Goal: Transaction & Acquisition: Subscribe to service/newsletter

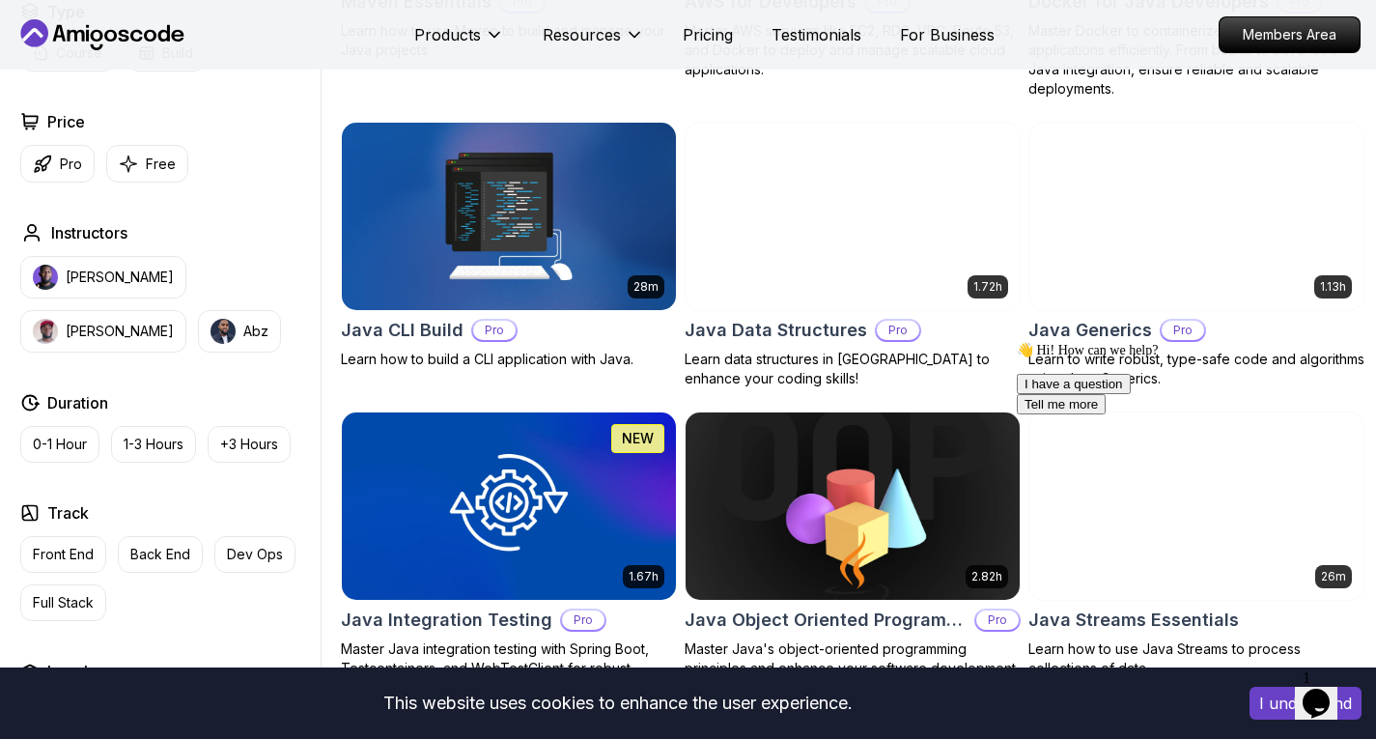
scroll to position [1388, 0]
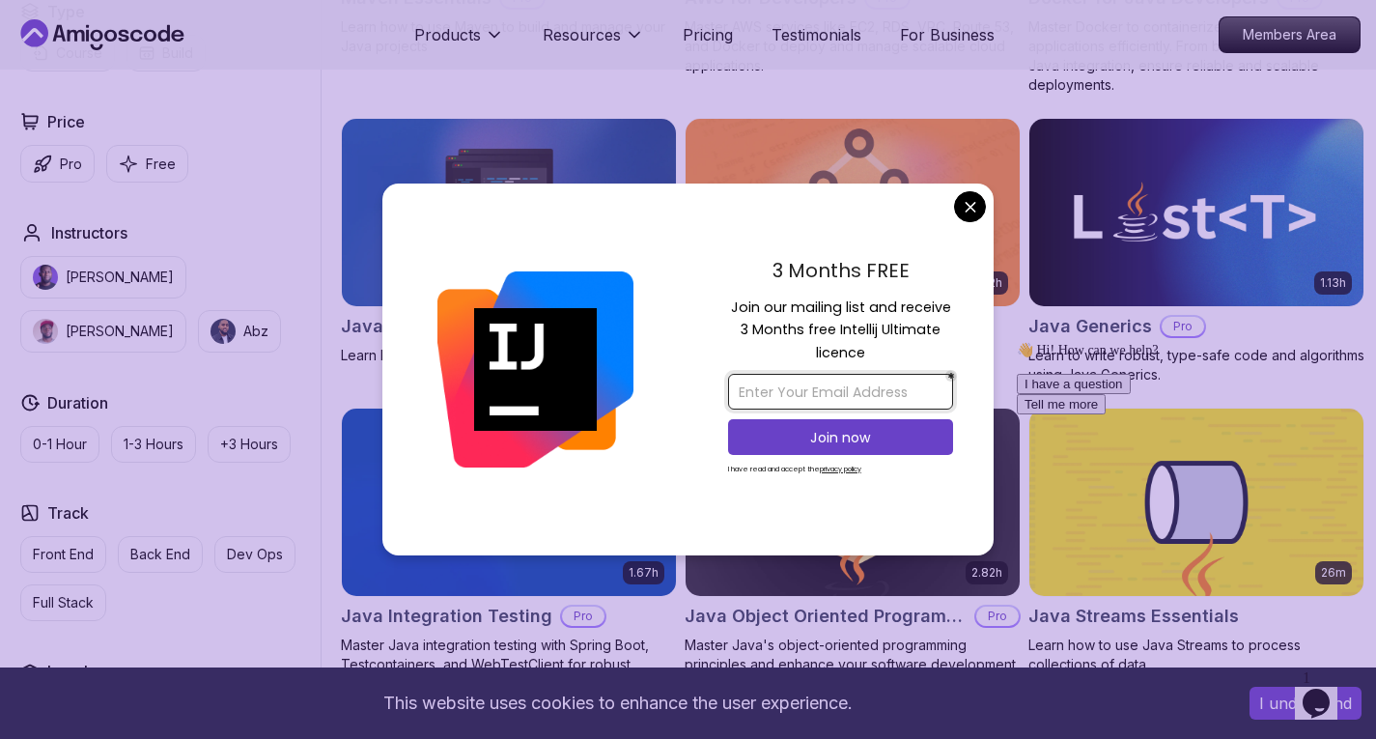
click at [846, 380] on input "email" at bounding box center [840, 392] width 225 height 36
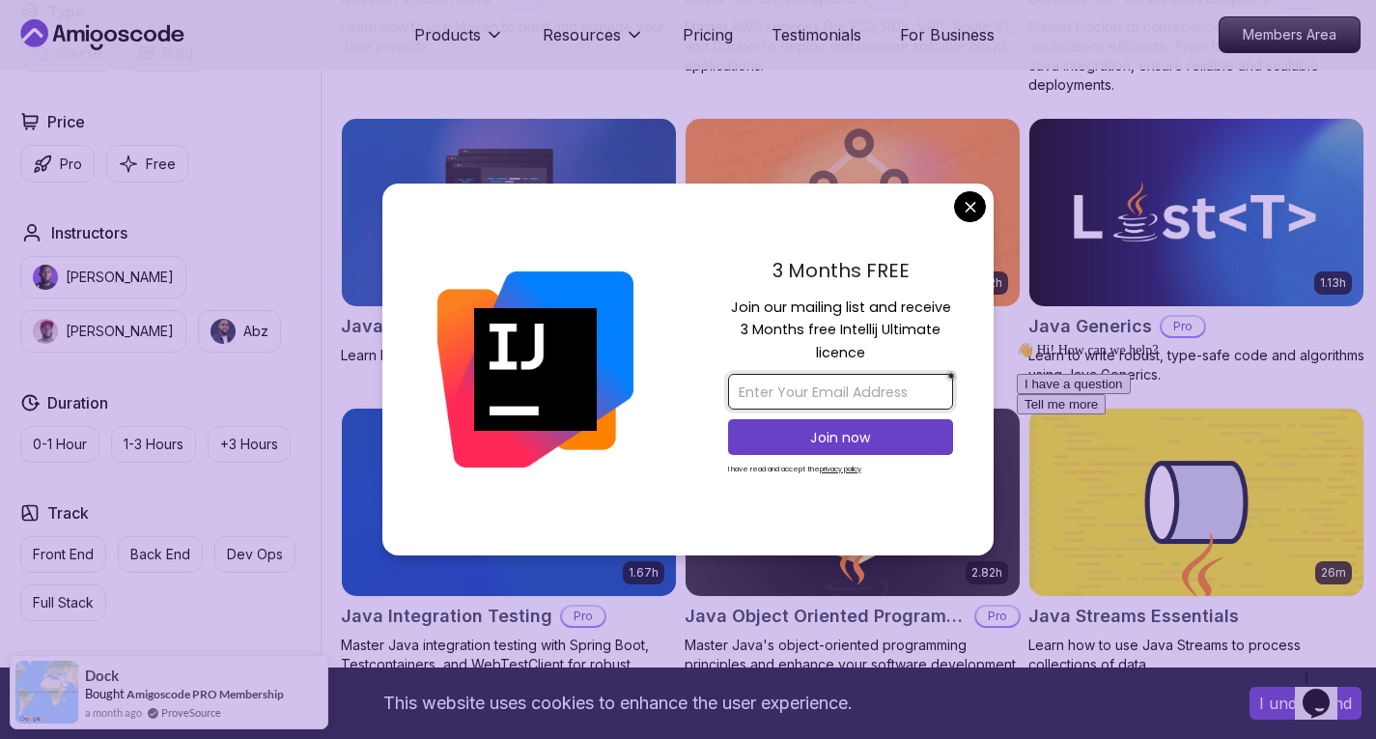
type input "[EMAIL_ADDRESS][DOMAIN_NAME]"
click at [866, 441] on p "Join now" at bounding box center [840, 437] width 182 height 19
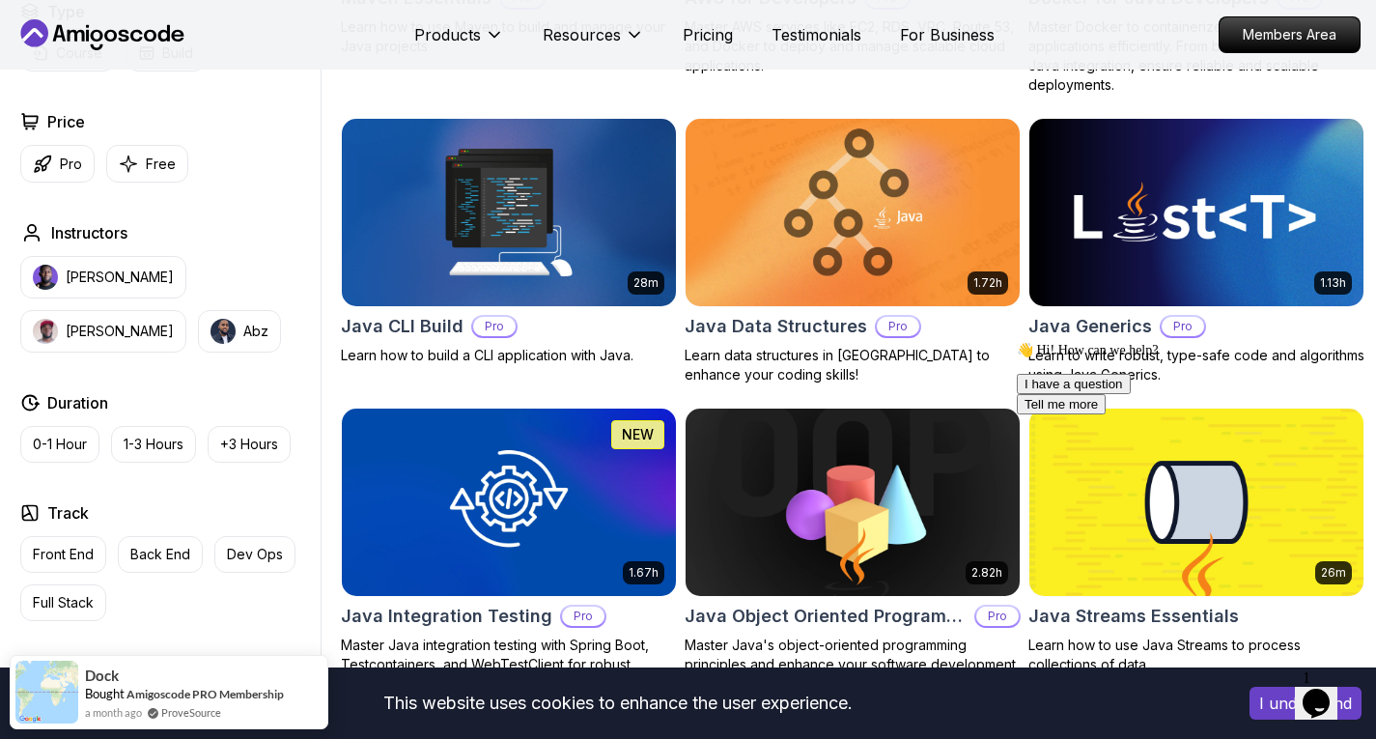
click at [1265, 706] on button "I understand" at bounding box center [1305, 703] width 112 height 33
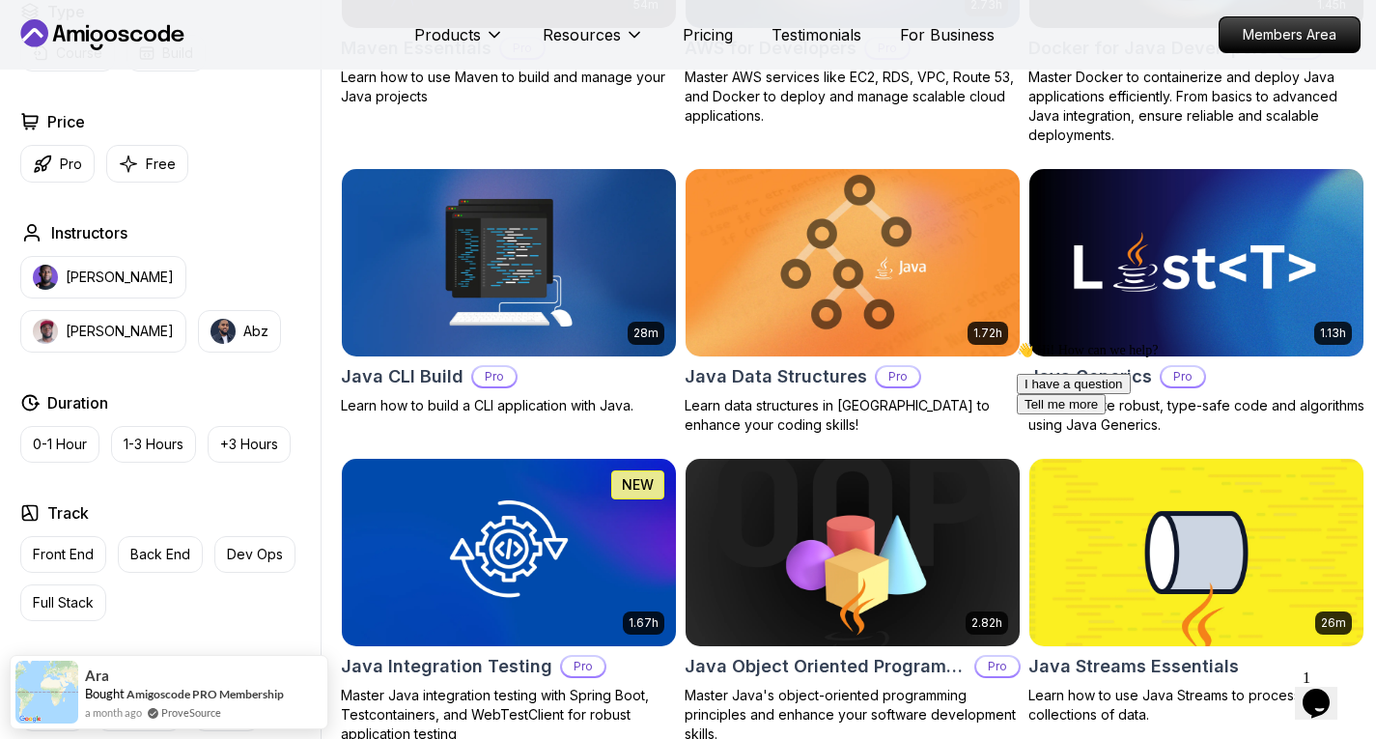
scroll to position [1340, 0]
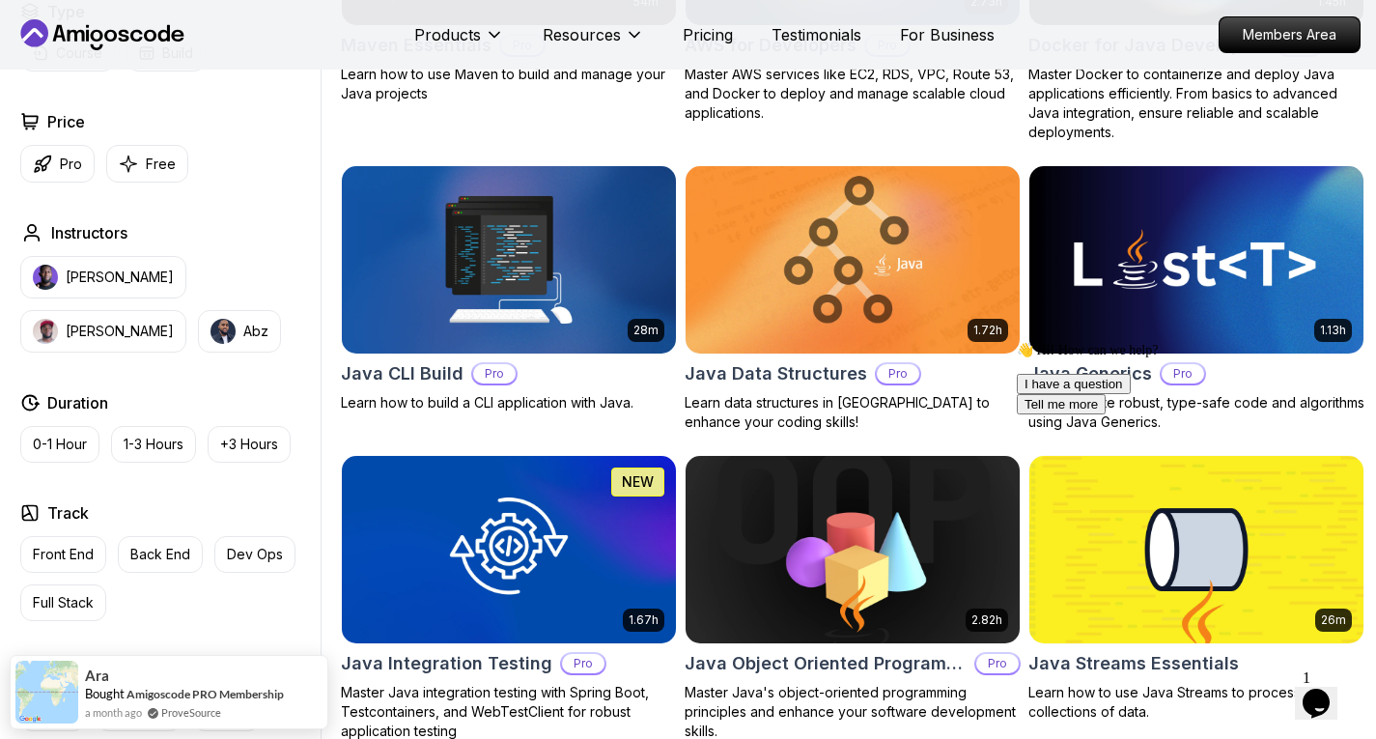
click at [1310, 669] on span "1" at bounding box center [1307, 677] width 8 height 16
click at [1332, 688] on icon "Opens Chat This icon Opens the chat window." at bounding box center [1316, 703] width 31 height 31
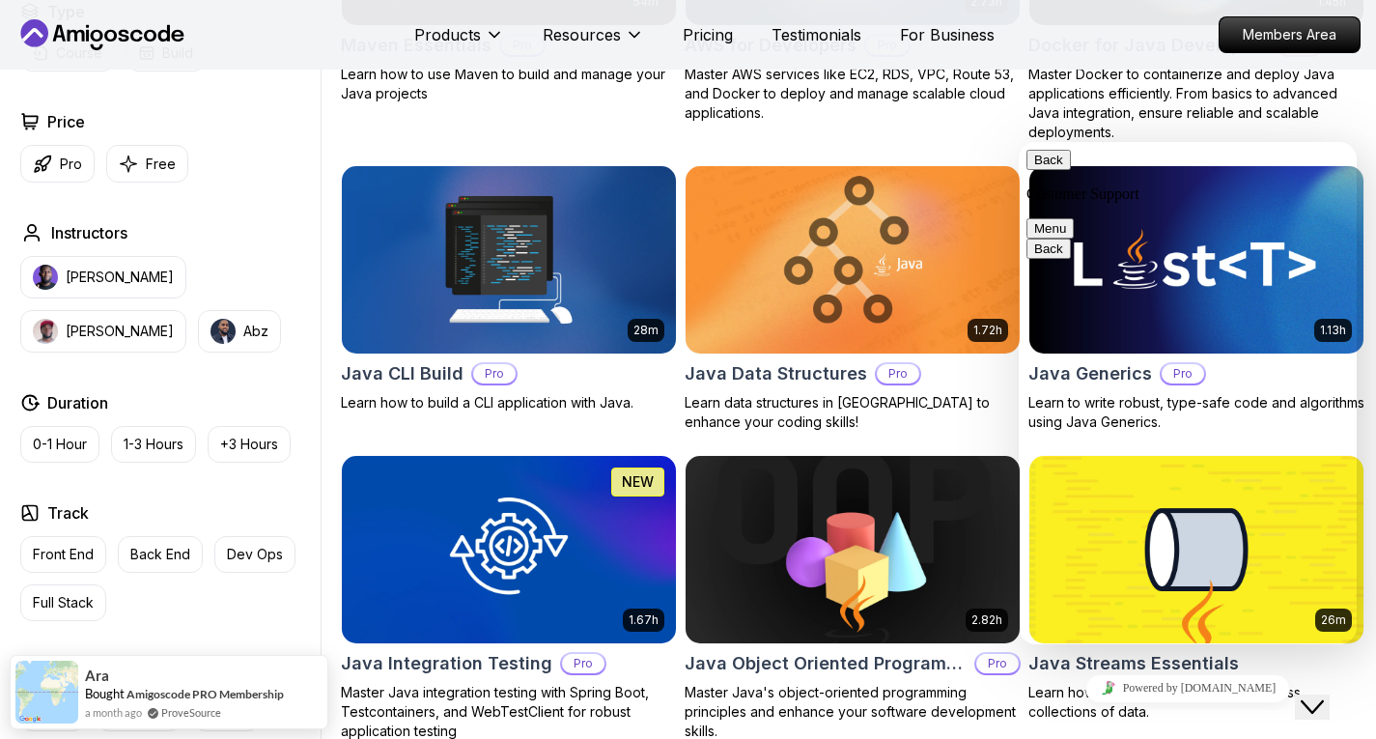
click at [1044, 167] on button "Back" at bounding box center [1048, 160] width 44 height 20
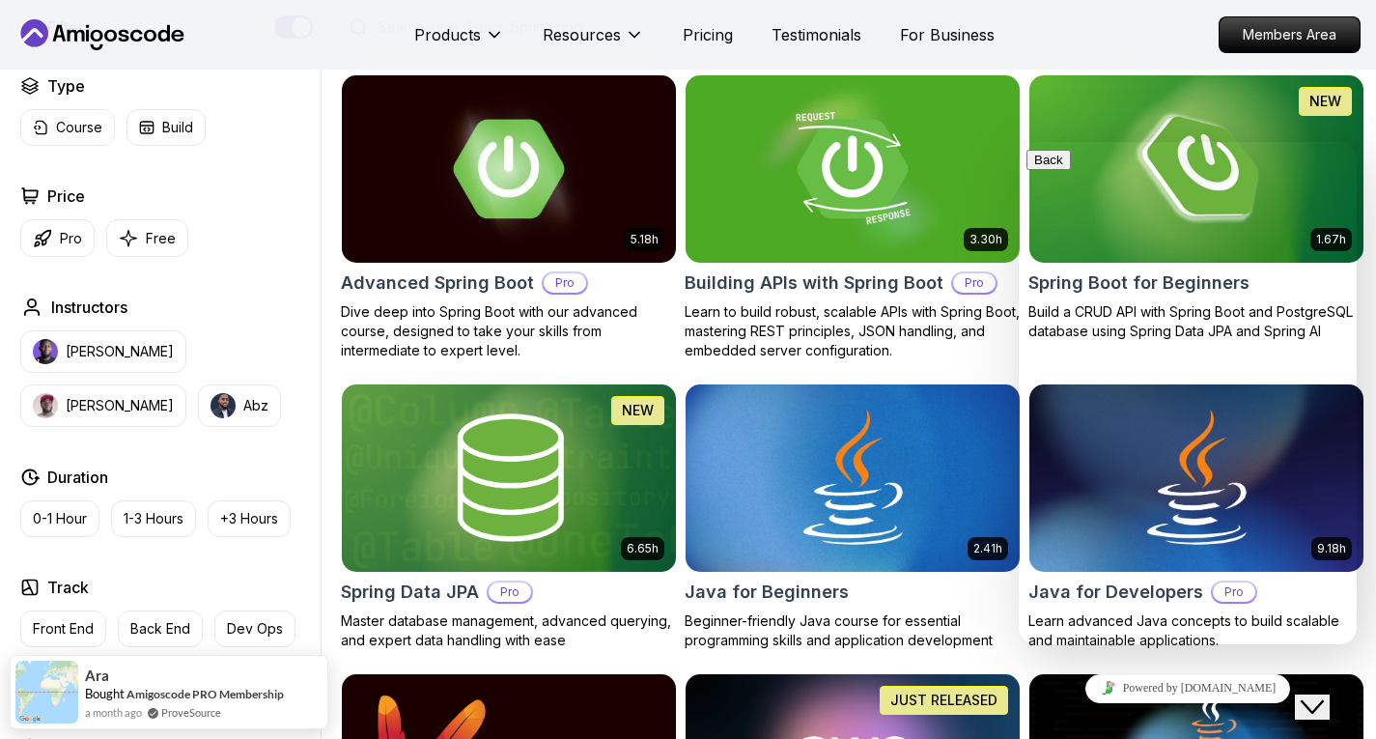
scroll to position [509, 0]
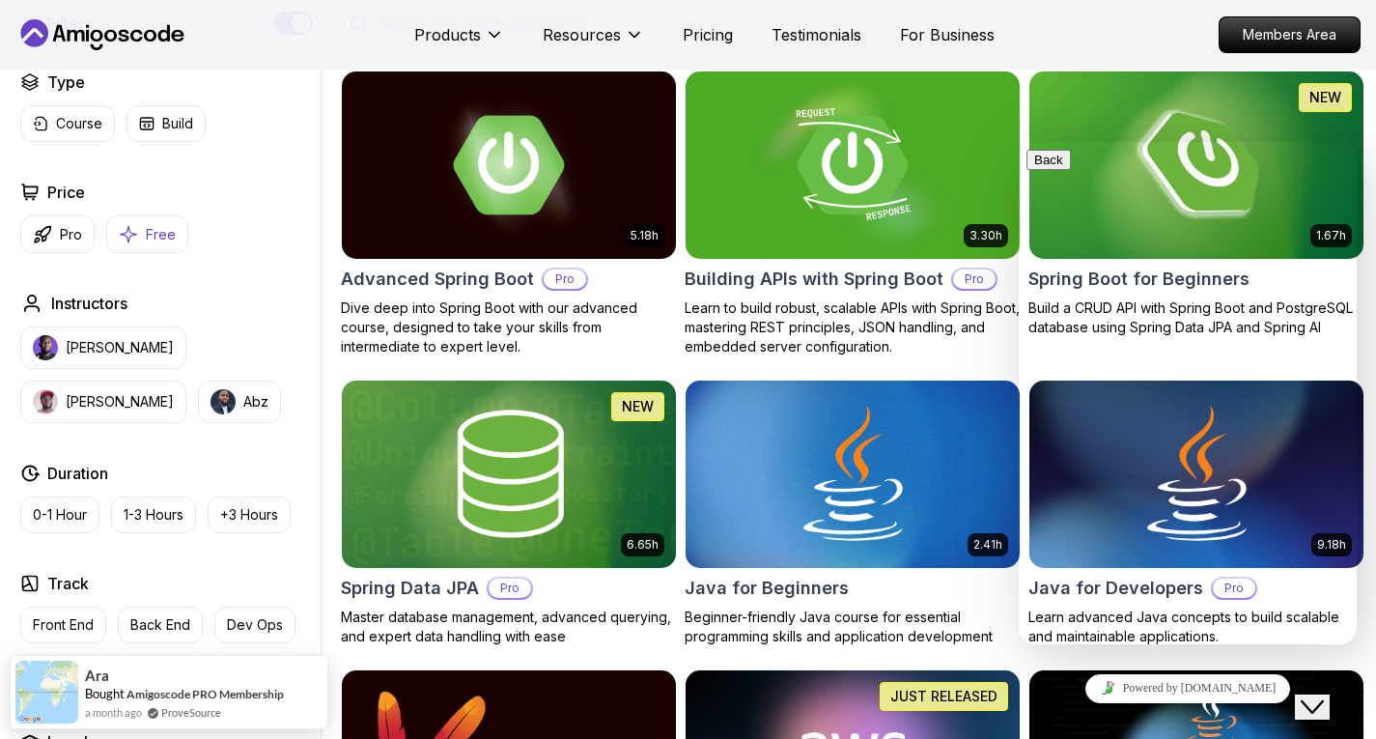
click at [141, 238] on button "Free" at bounding box center [147, 234] width 82 height 38
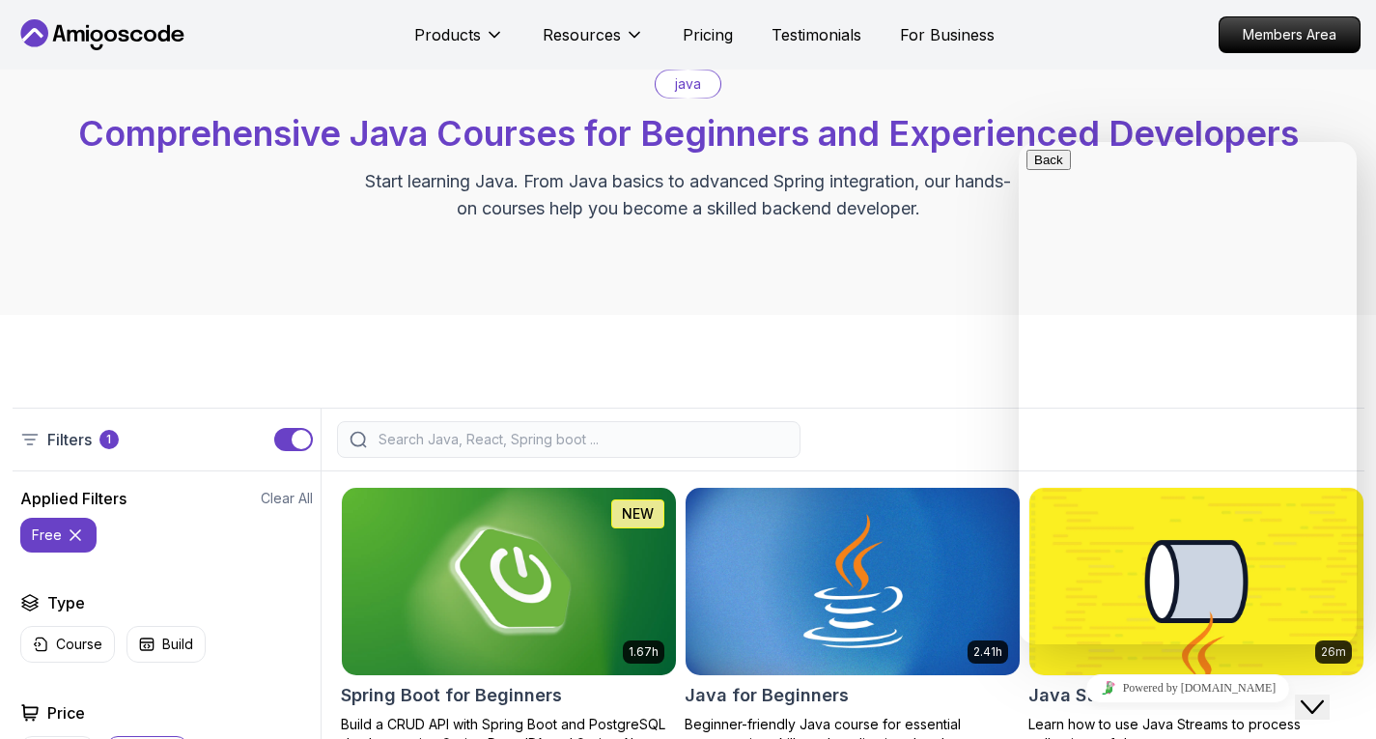
scroll to position [91, 0]
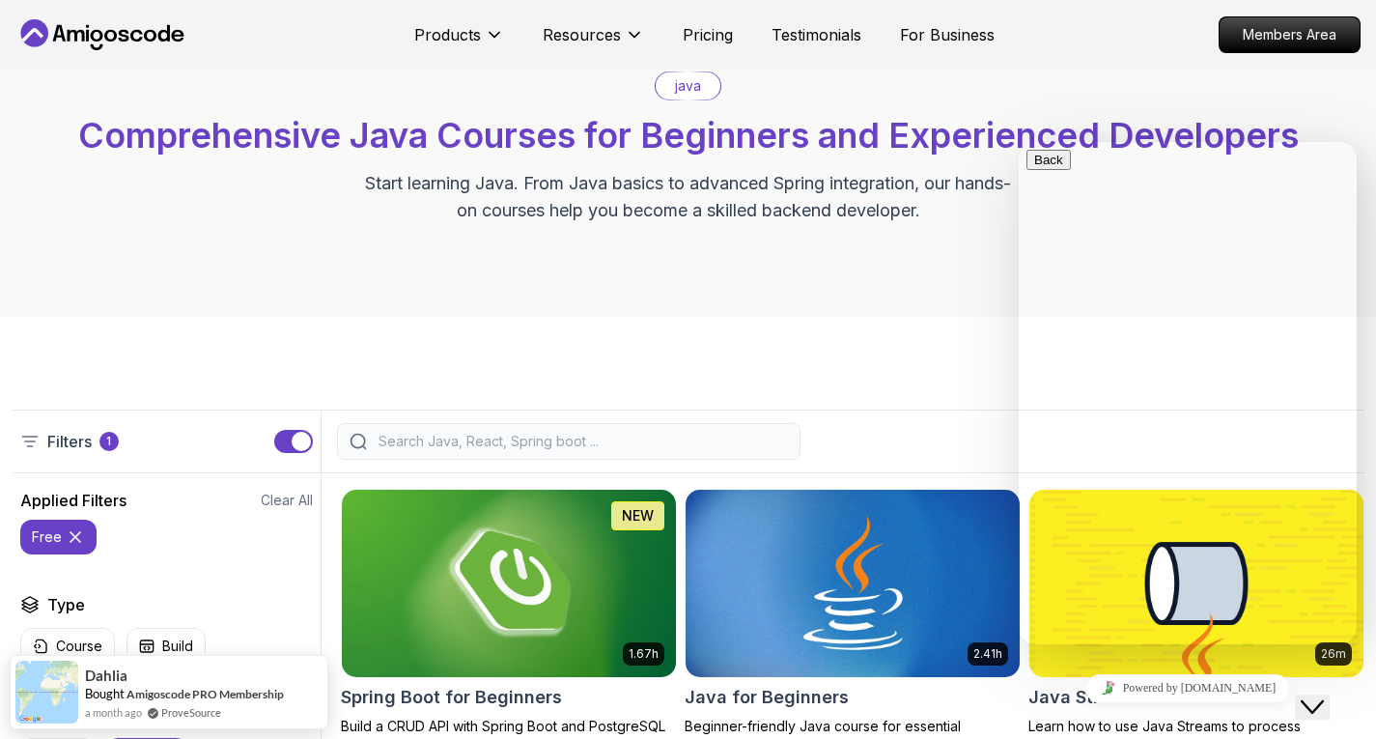
click at [1313, 695] on icon "Close Chat This icon closes the chat window." at bounding box center [1312, 706] width 23 height 23
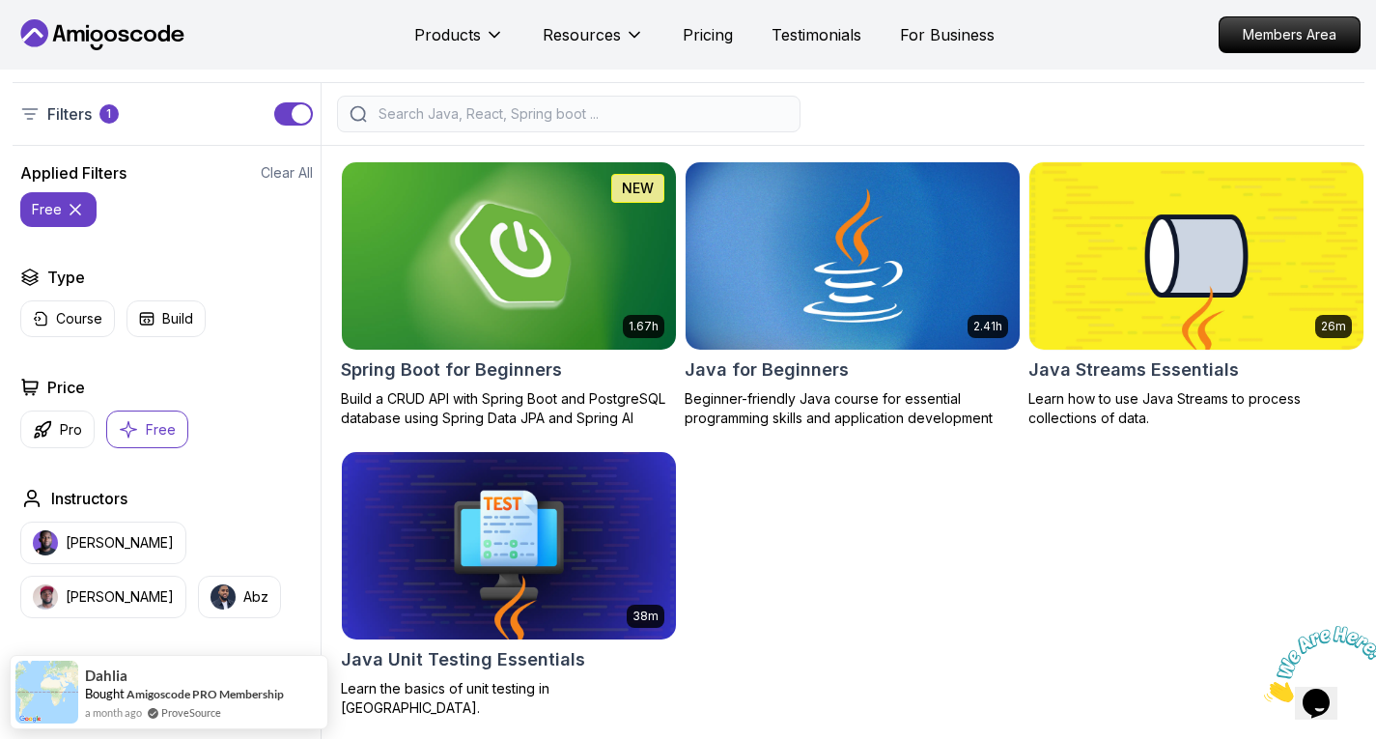
scroll to position [417, 0]
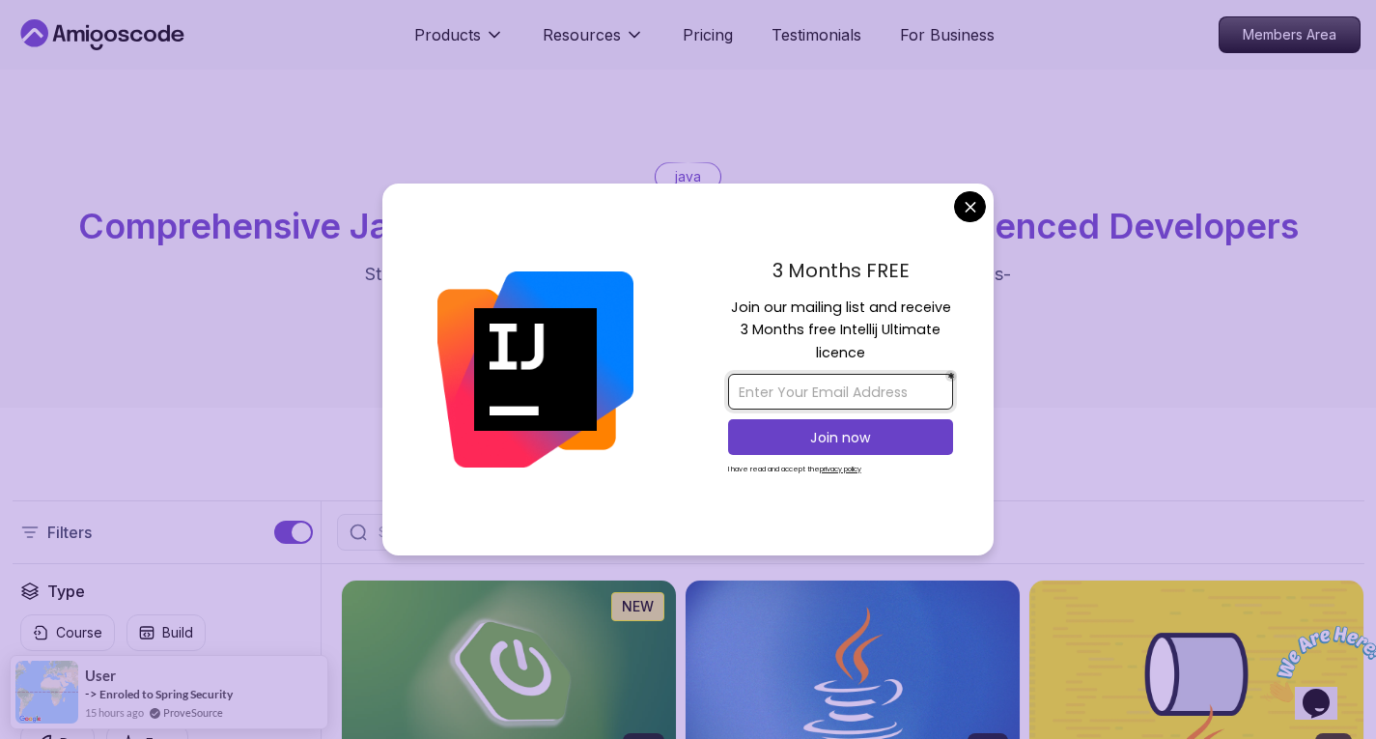
click at [845, 400] on input "email" at bounding box center [840, 392] width 225 height 36
type input "[EMAIL_ADDRESS][DOMAIN_NAME]"
click at [860, 440] on p "Join now" at bounding box center [840, 437] width 182 height 19
